Goal: Task Accomplishment & Management: Complete application form

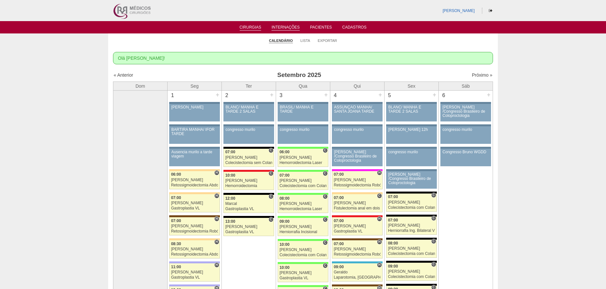
click at [294, 27] on link "Internações" at bounding box center [286, 28] width 28 height 6
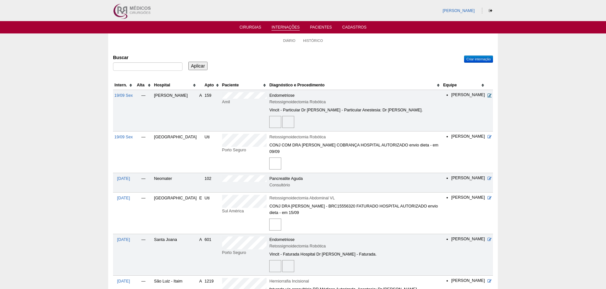
click at [489, 94] on icon at bounding box center [490, 95] width 4 height 4
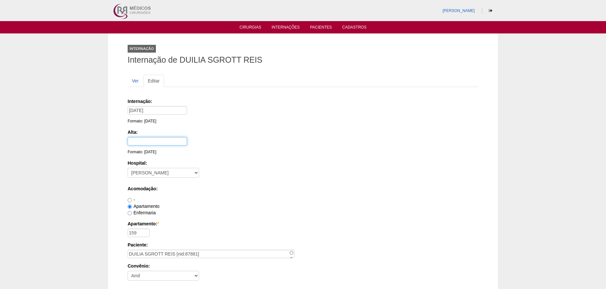
click at [142, 139] on input "text" at bounding box center [157, 141] width 59 height 8
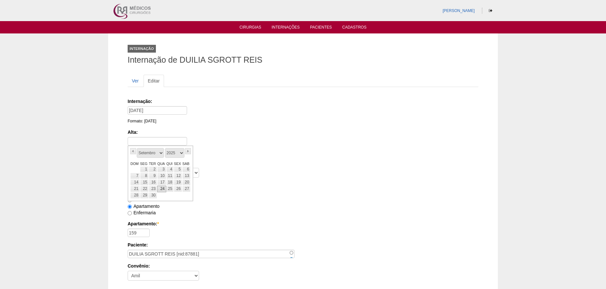
click at [162, 189] on link "24" at bounding box center [161, 189] width 9 height 6
type input "[DATE]"
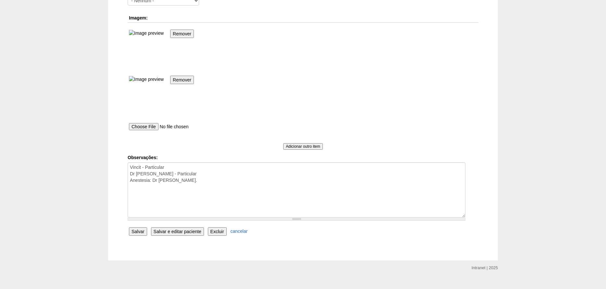
scroll to position [465, 0]
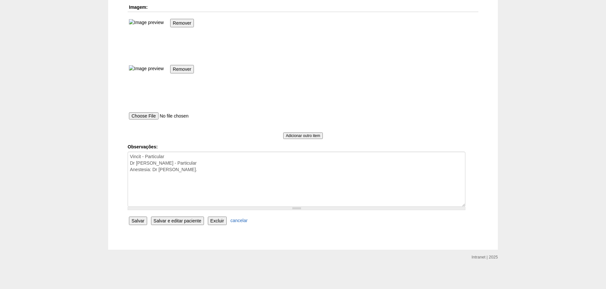
click at [138, 221] on input "Salvar" at bounding box center [138, 221] width 18 height 8
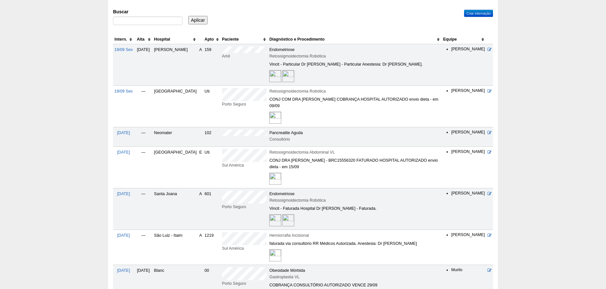
scroll to position [97, 0]
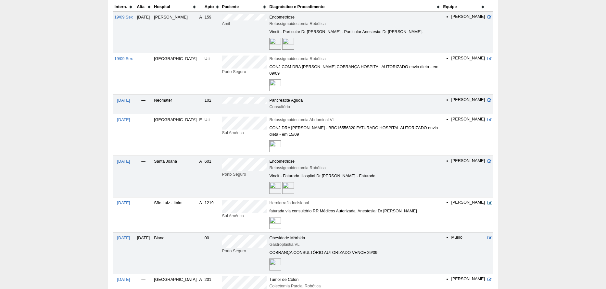
click at [490, 201] on icon at bounding box center [490, 203] width 4 height 4
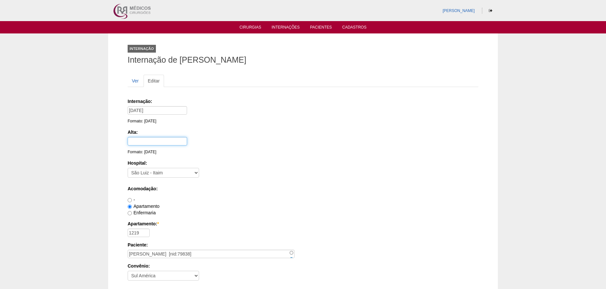
click at [152, 143] on input "text" at bounding box center [157, 141] width 59 height 8
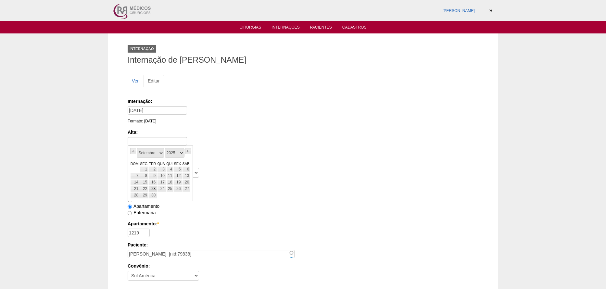
click at [153, 191] on link "23" at bounding box center [153, 189] width 8 height 6
type input "23/09/2025"
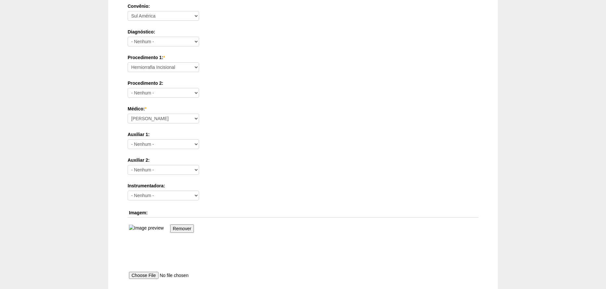
scroll to position [419, 0]
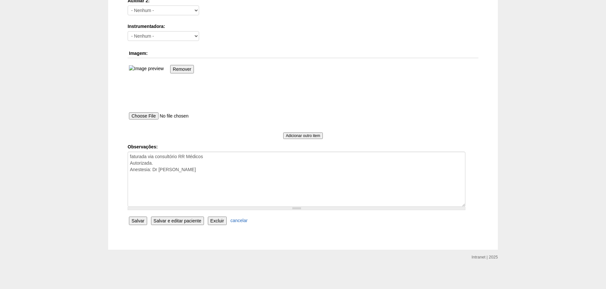
click at [142, 219] on input "Salvar" at bounding box center [138, 221] width 18 height 8
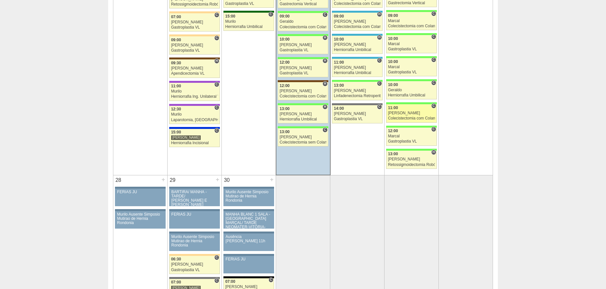
scroll to position [942, 0]
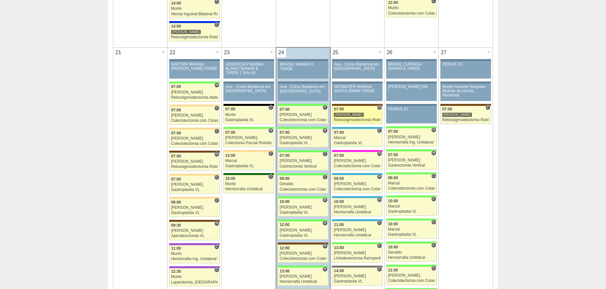
click at [354, 120] on div "Retossigmoidectomia Robótica" at bounding box center [357, 120] width 47 height 4
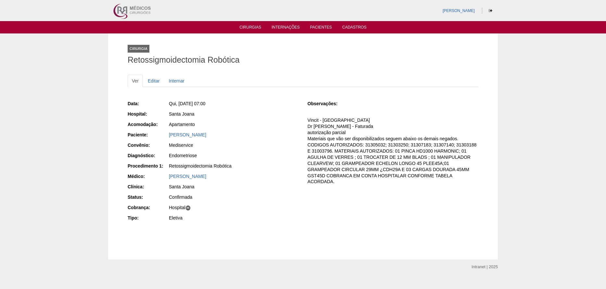
click at [251, 25] on li "Cirurgias" at bounding box center [250, 26] width 31 height 5
click at [257, 26] on li "Cirurgias" at bounding box center [250, 26] width 31 height 5
click at [256, 29] on link "Cirurgias" at bounding box center [251, 28] width 22 height 6
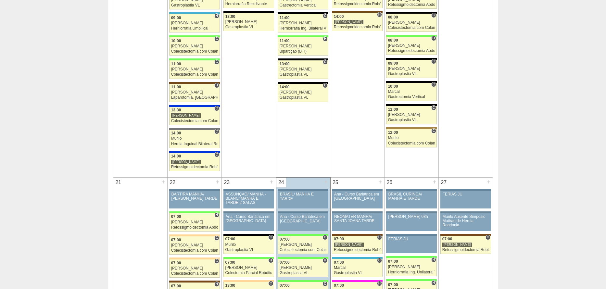
scroll to position [942, 0]
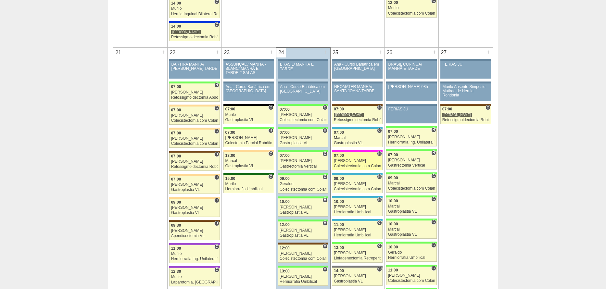
click at [350, 165] on div "Colecistectomia com Colangiografia VL" at bounding box center [357, 166] width 47 height 4
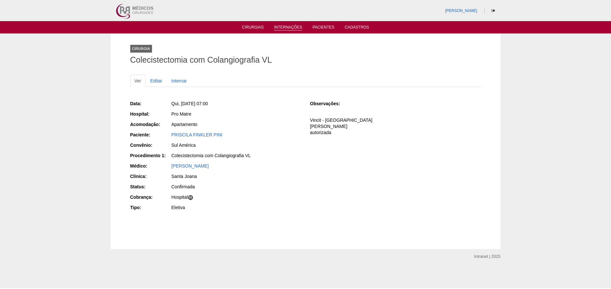
click at [290, 27] on link "Internações" at bounding box center [288, 28] width 28 height 6
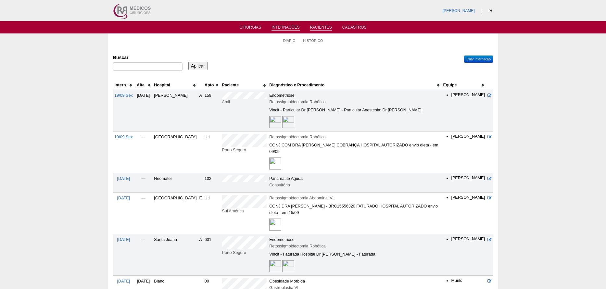
click at [319, 28] on link "Pacientes" at bounding box center [321, 28] width 22 height 6
click at [347, 28] on link "Cadastros" at bounding box center [354, 28] width 24 height 6
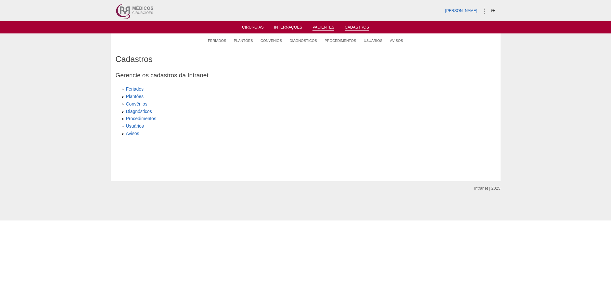
click at [331, 26] on link "Pacientes" at bounding box center [323, 28] width 22 height 6
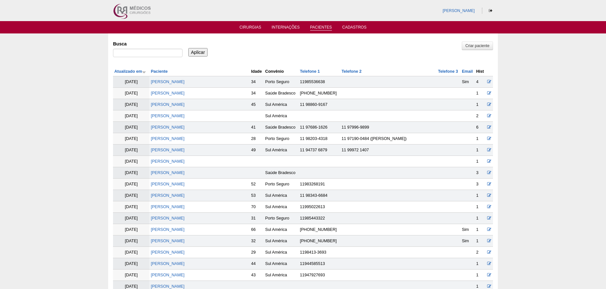
click at [326, 29] on link "Pacientes" at bounding box center [321, 28] width 22 height 6
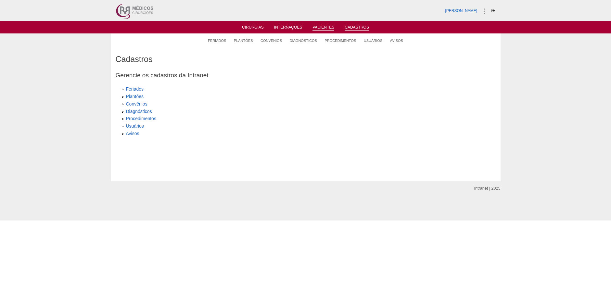
click at [329, 29] on link "Pacientes" at bounding box center [323, 28] width 22 height 6
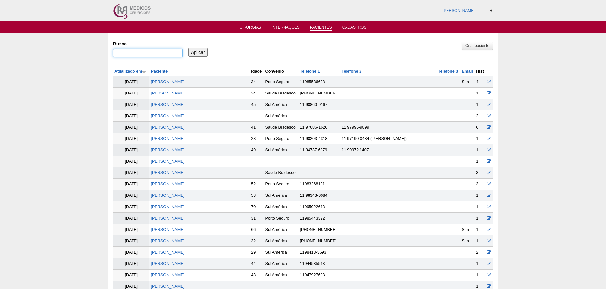
click at [148, 51] on input "Busca" at bounding box center [148, 53] width 70 height 8
click at [159, 46] on div "Busca" at bounding box center [150, 49] width 74 height 22
